Goal: Task Accomplishment & Management: Use online tool/utility

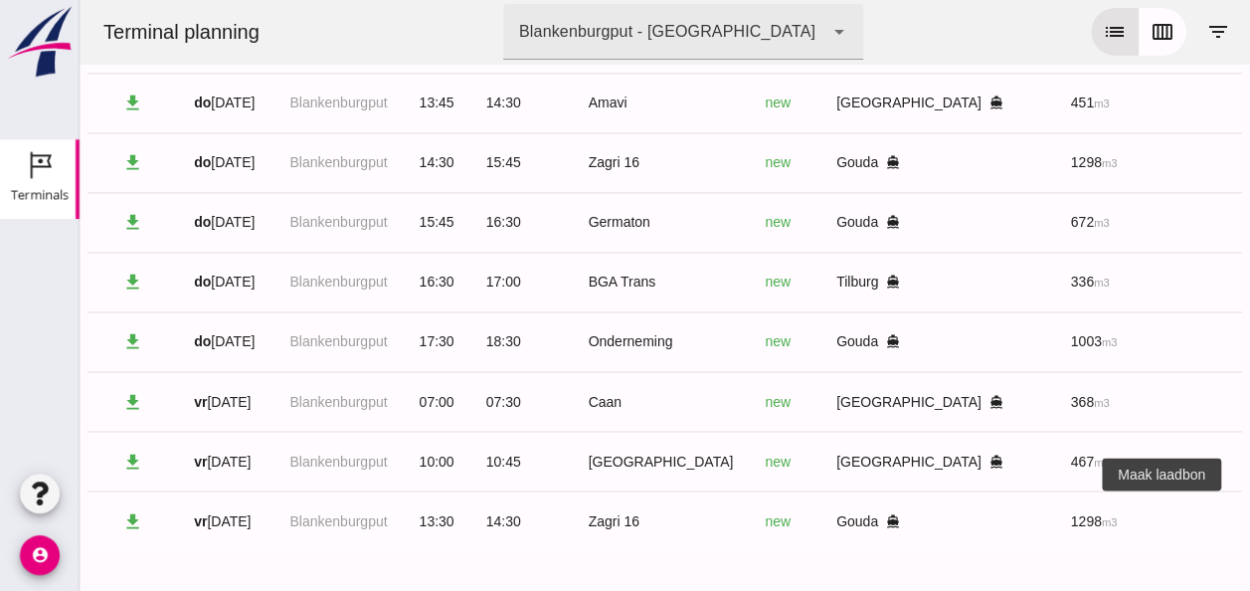
scroll to position [0, 520]
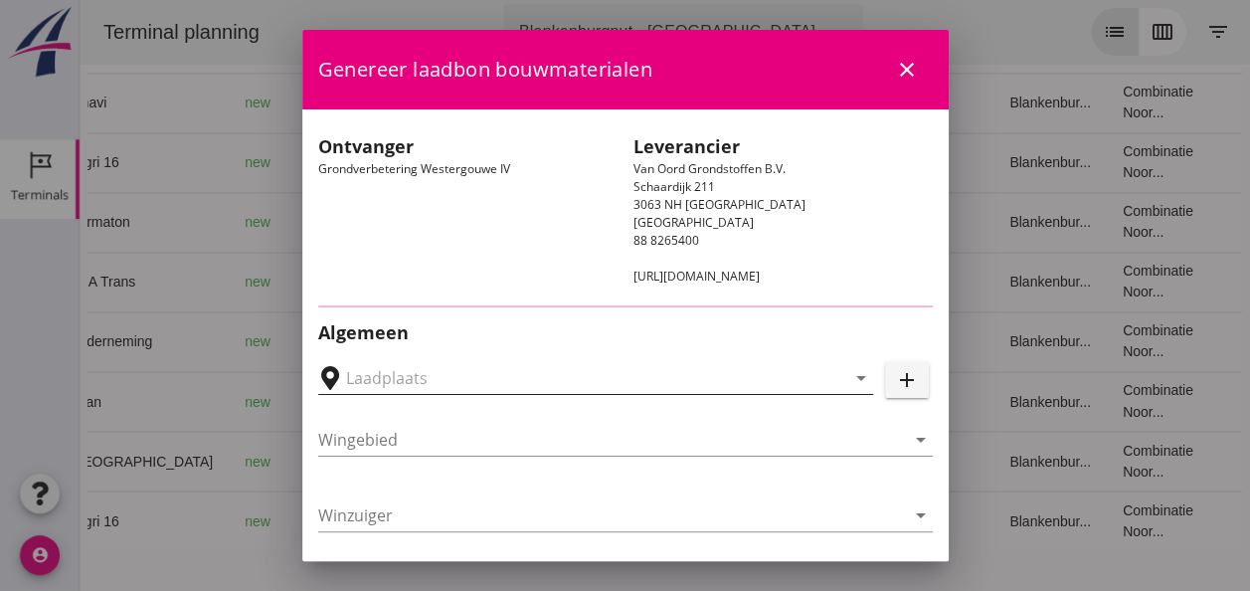
type input "Loswal Fa. J. Bos&Zonen, [GEOGRAPHIC_DATA]"
type input "Zagri 16"
type input "[PERSON_NAME]"
type input "1298"
type input "Ontzilt oph.zand [75] (6120)"
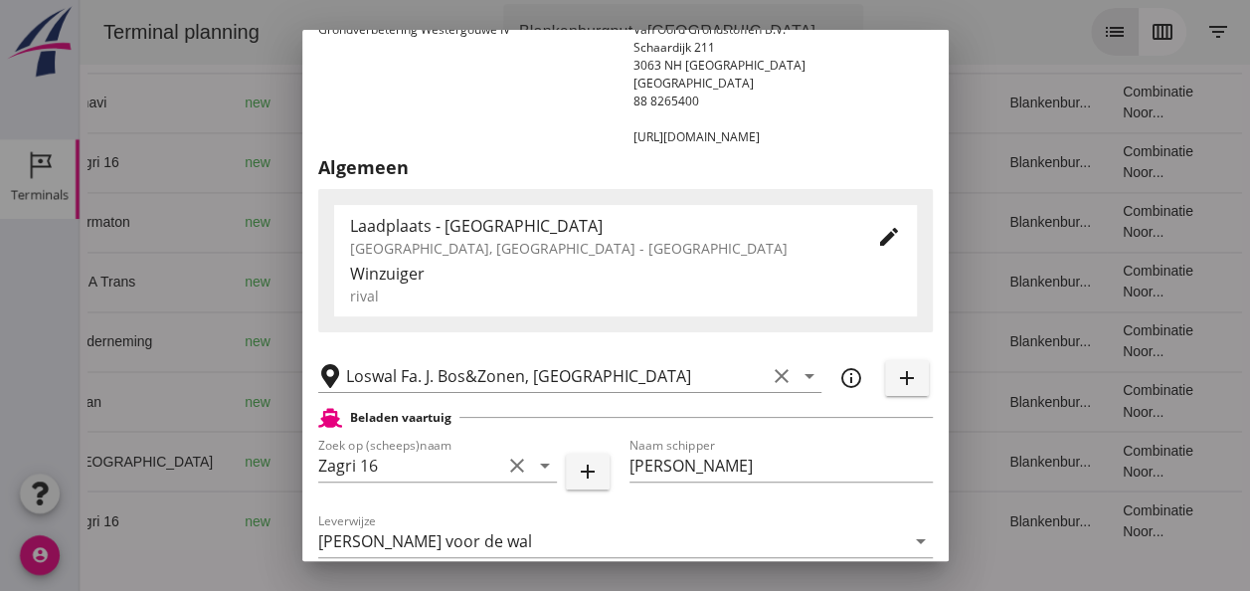
scroll to position [298, 0]
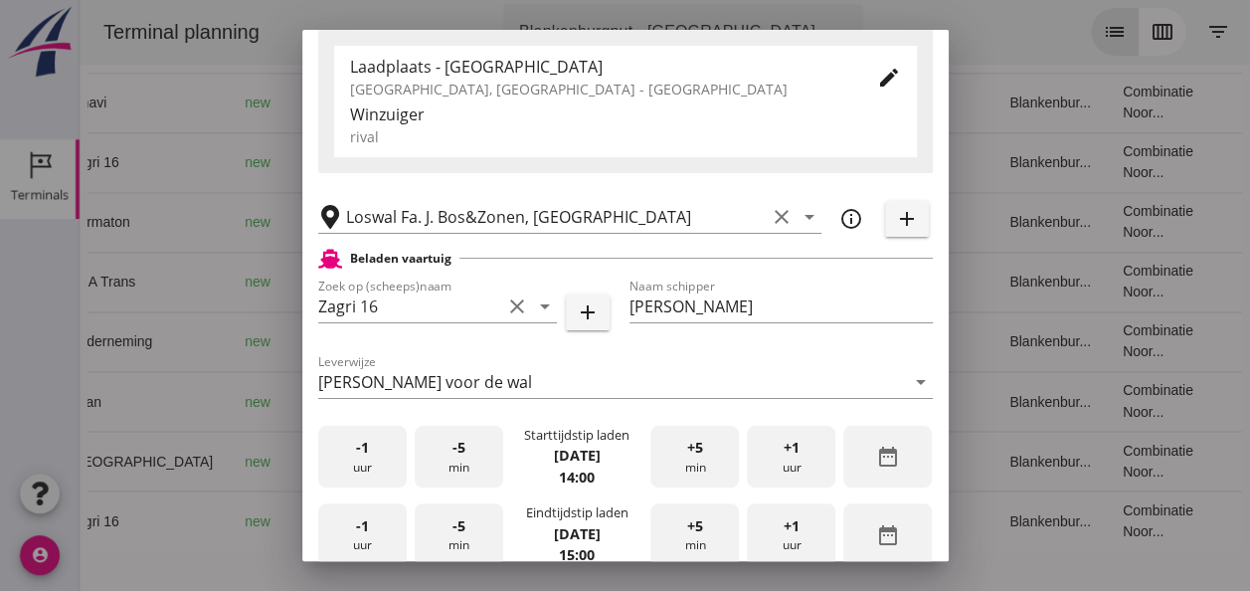
click at [370, 463] on div "-1 uur" at bounding box center [362, 457] width 89 height 63
click at [762, 462] on div "+1 uur" at bounding box center [791, 457] width 89 height 63
click at [685, 465] on div "+5 min" at bounding box center [694, 457] width 89 height 63
click at [478, 461] on div "-5 min" at bounding box center [459, 457] width 89 height 63
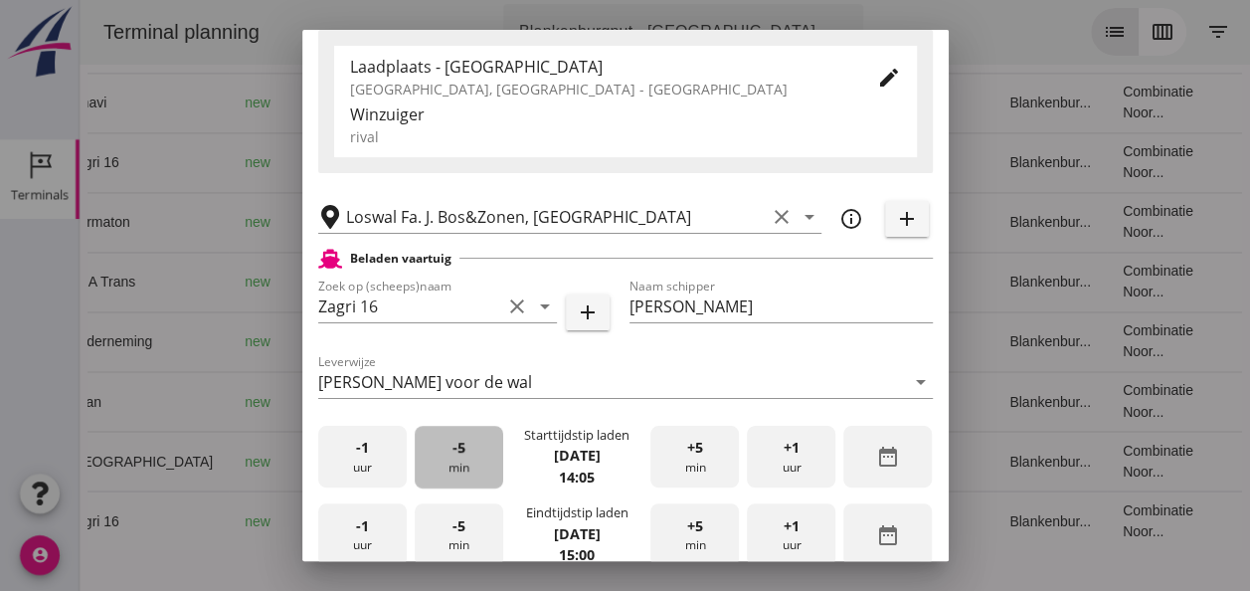
click at [479, 462] on div "-5 min" at bounding box center [459, 457] width 89 height 63
click at [480, 462] on div "-5 min" at bounding box center [459, 457] width 89 height 63
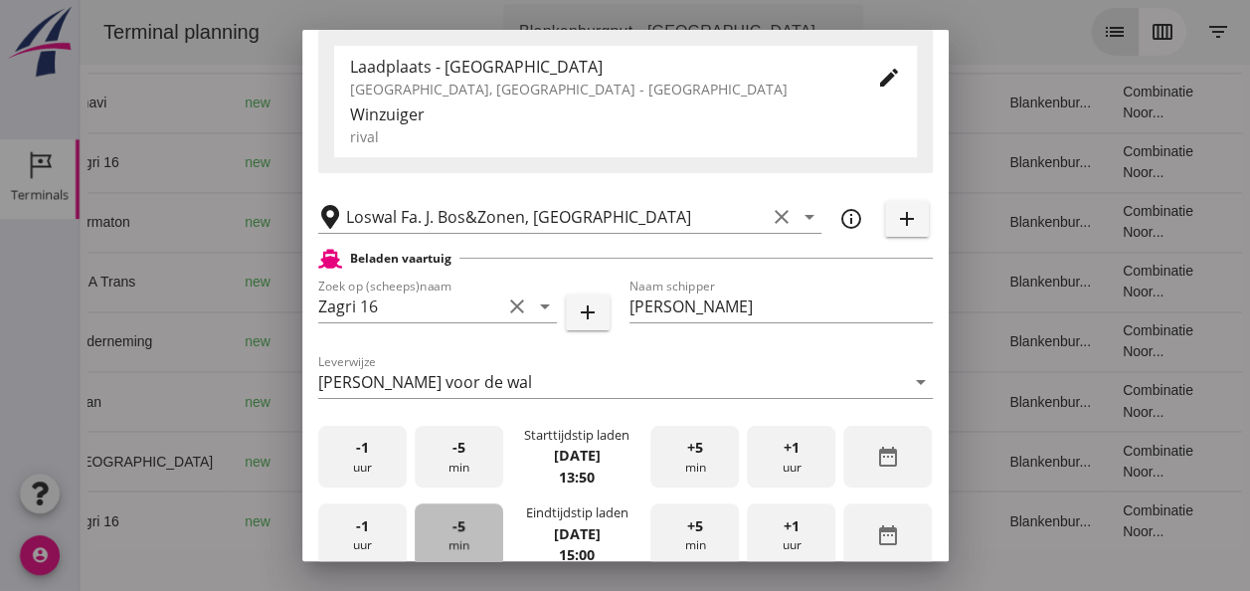
click at [466, 537] on div "-5 min" at bounding box center [459, 534] width 89 height 63
click at [469, 537] on div "-5 min" at bounding box center [459, 534] width 89 height 63
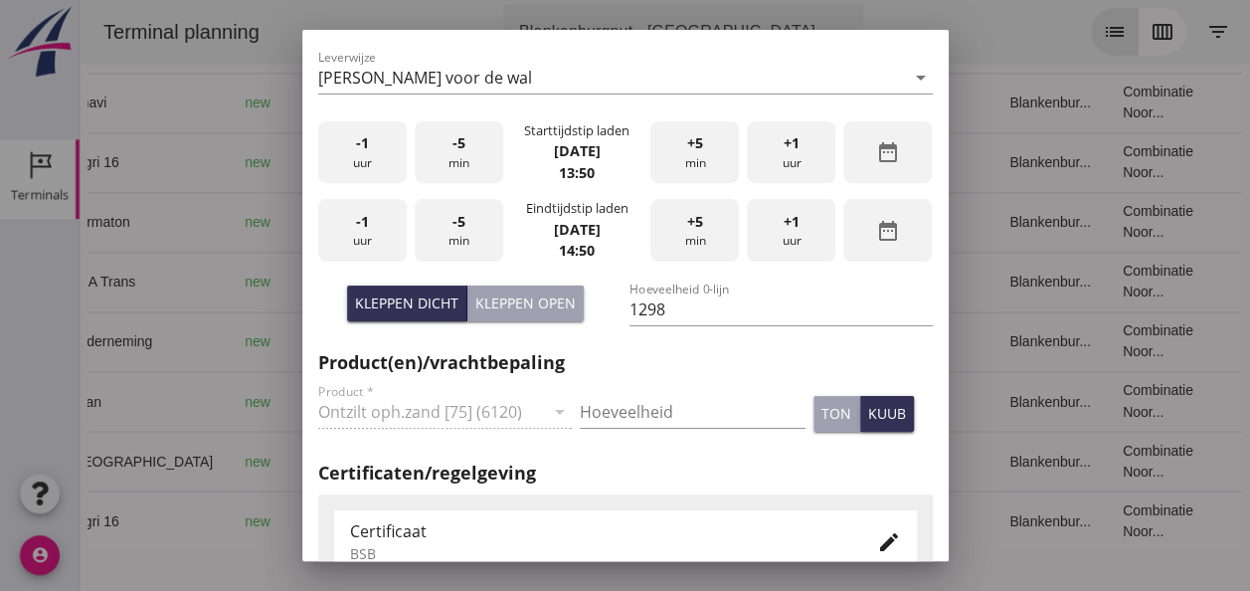
scroll to position [696, 0]
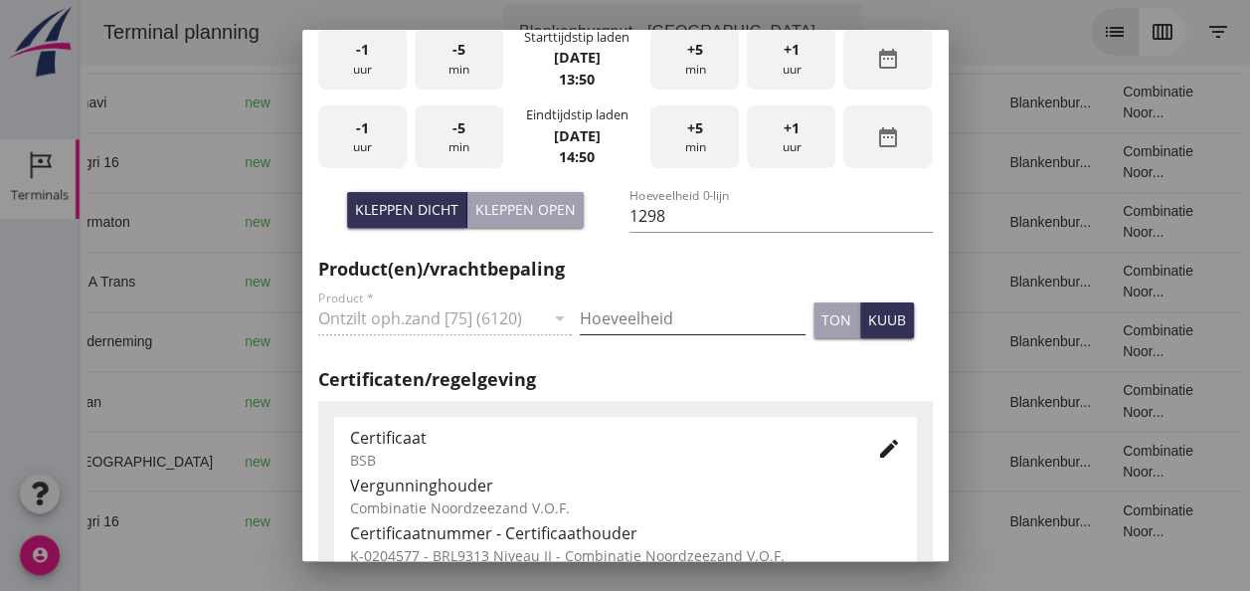
click at [641, 309] on input "Hoeveelheid" at bounding box center [693, 318] width 226 height 32
type input "1298"
click at [868, 320] on div "kuub" at bounding box center [887, 319] width 38 height 21
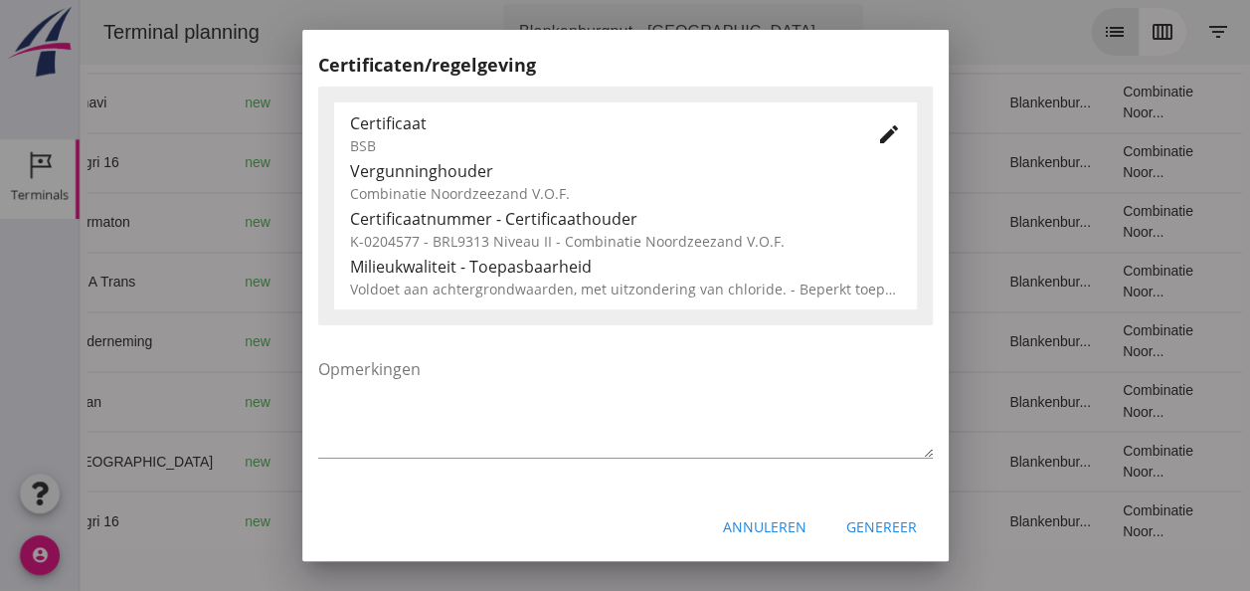
scroll to position [1014, 0]
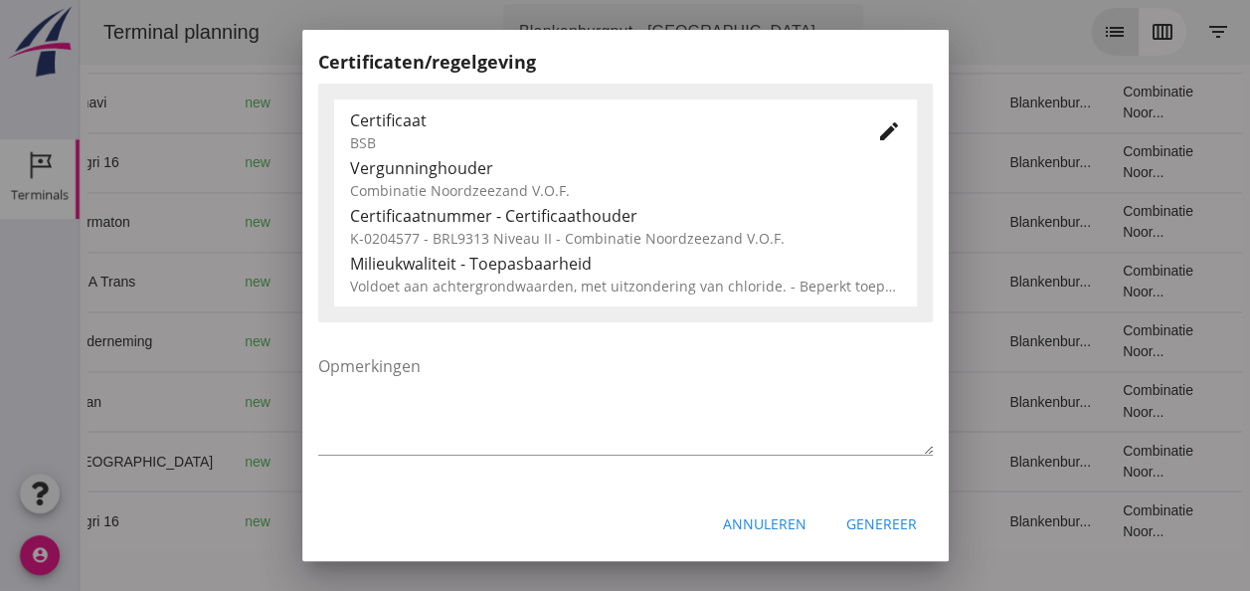
click at [868, 525] on div "Genereer" at bounding box center [881, 523] width 71 height 21
